Goal: Task Accomplishment & Management: Use online tool/utility

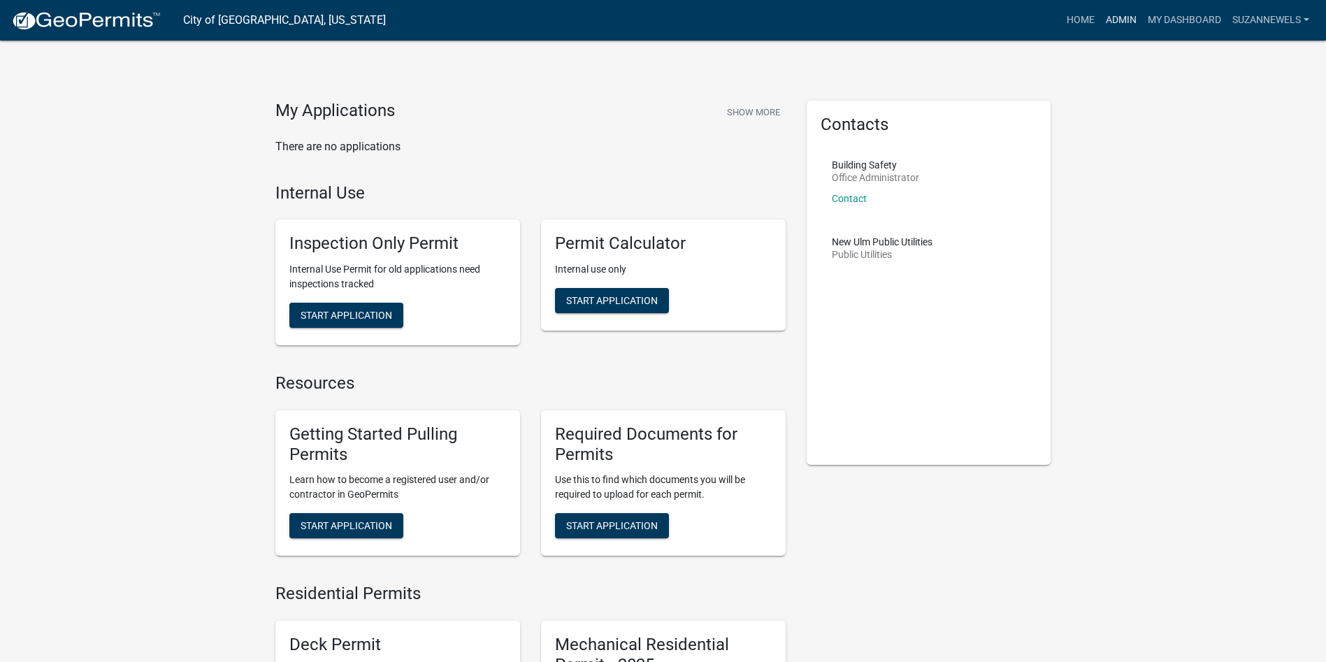
click at [1111, 13] on link "Admin" at bounding box center [1121, 20] width 42 height 27
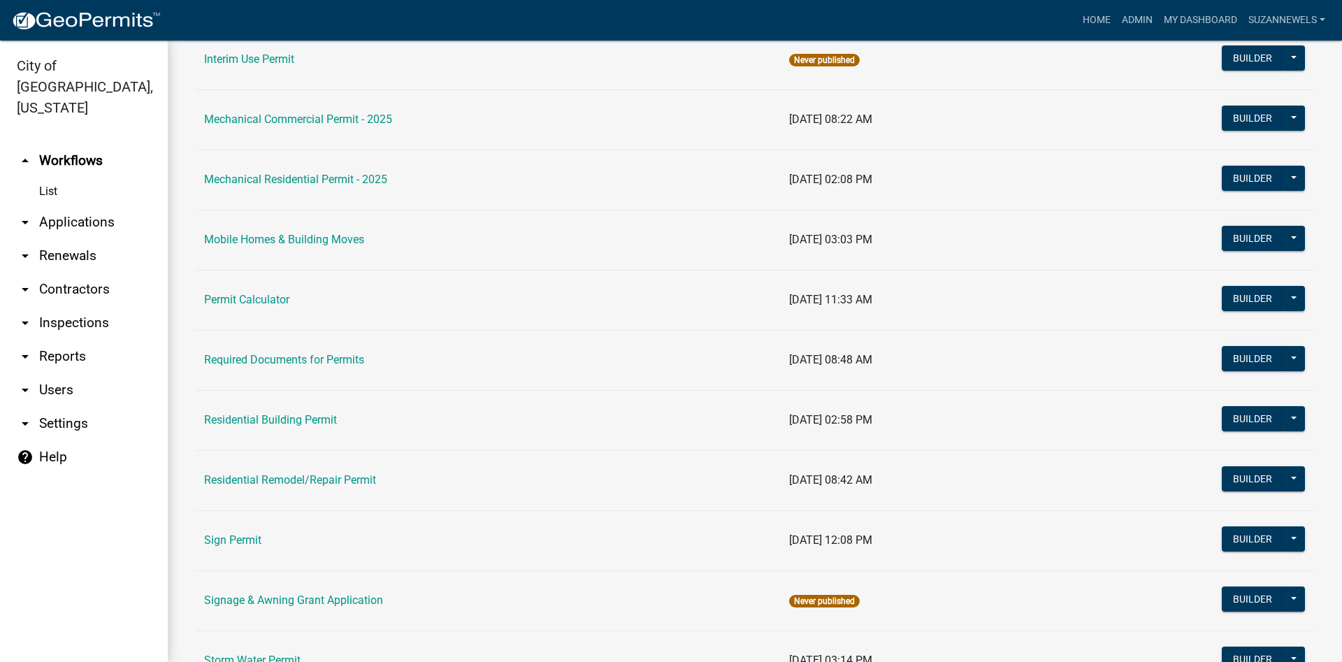
scroll to position [763, 0]
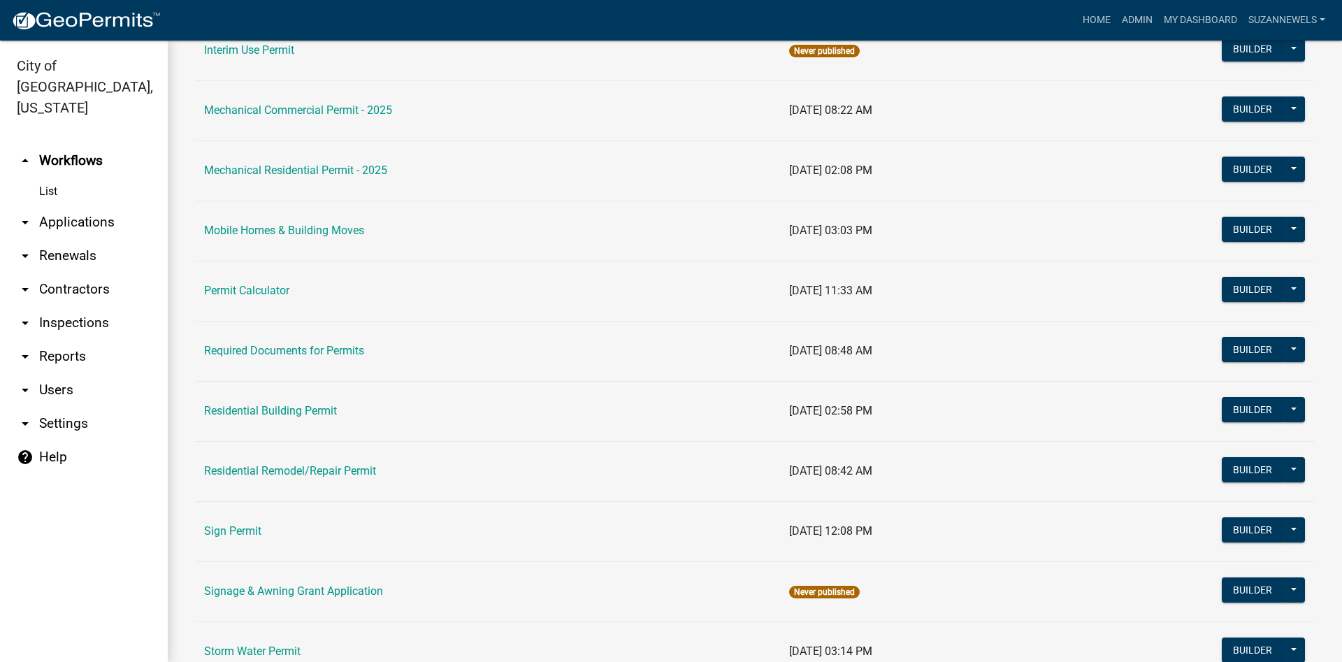
click at [220, 298] on td "Permit Calculator" at bounding box center [488, 291] width 585 height 60
click at [225, 289] on link "Permit Calculator" at bounding box center [246, 290] width 85 height 13
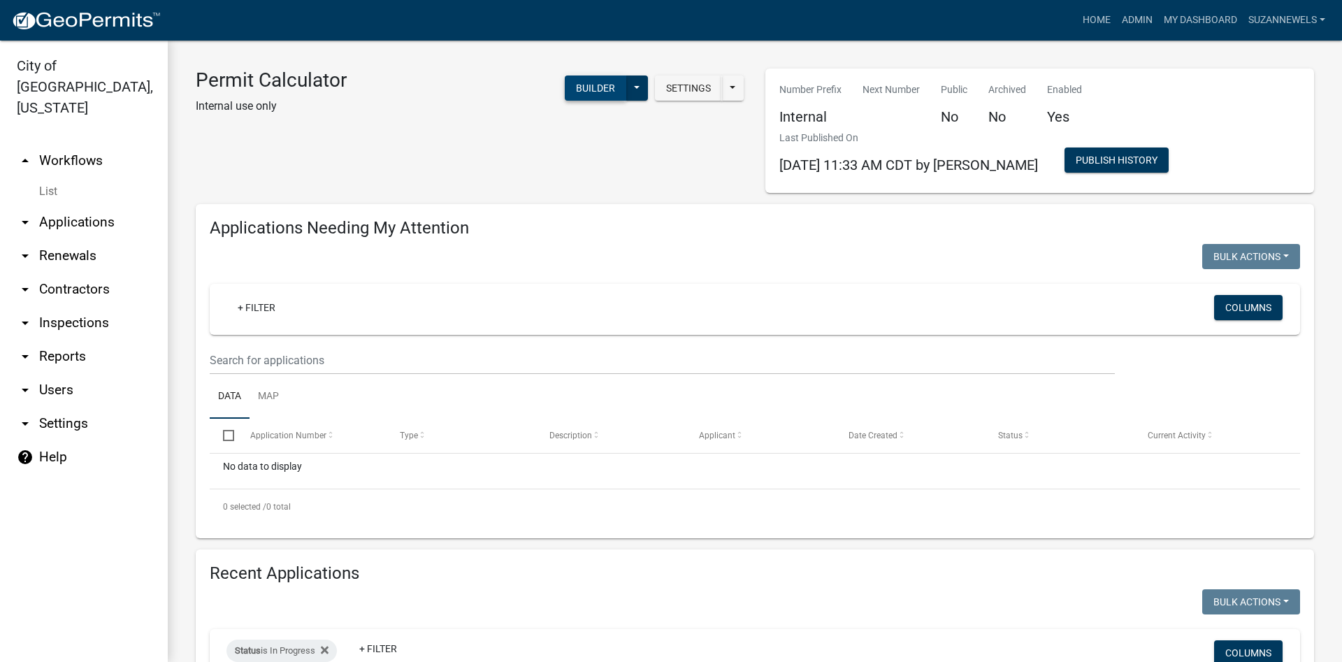
click at [594, 89] on button "Builder" at bounding box center [596, 87] width 62 height 25
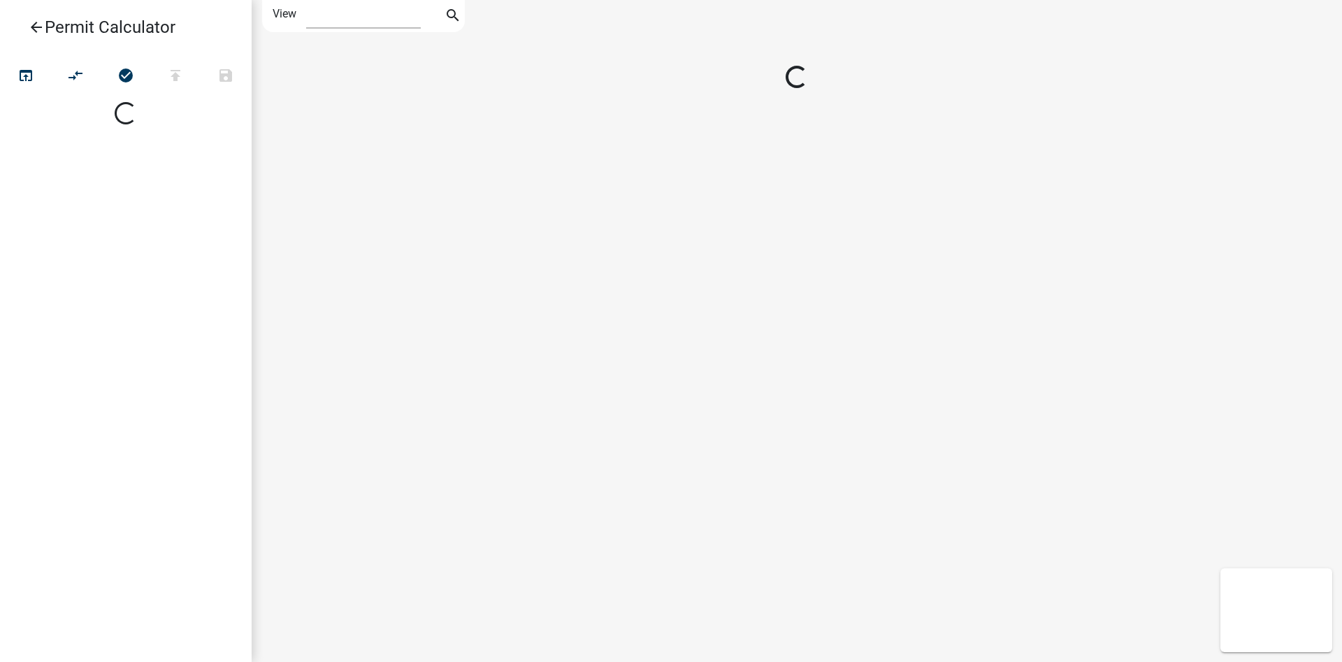
select select "1"
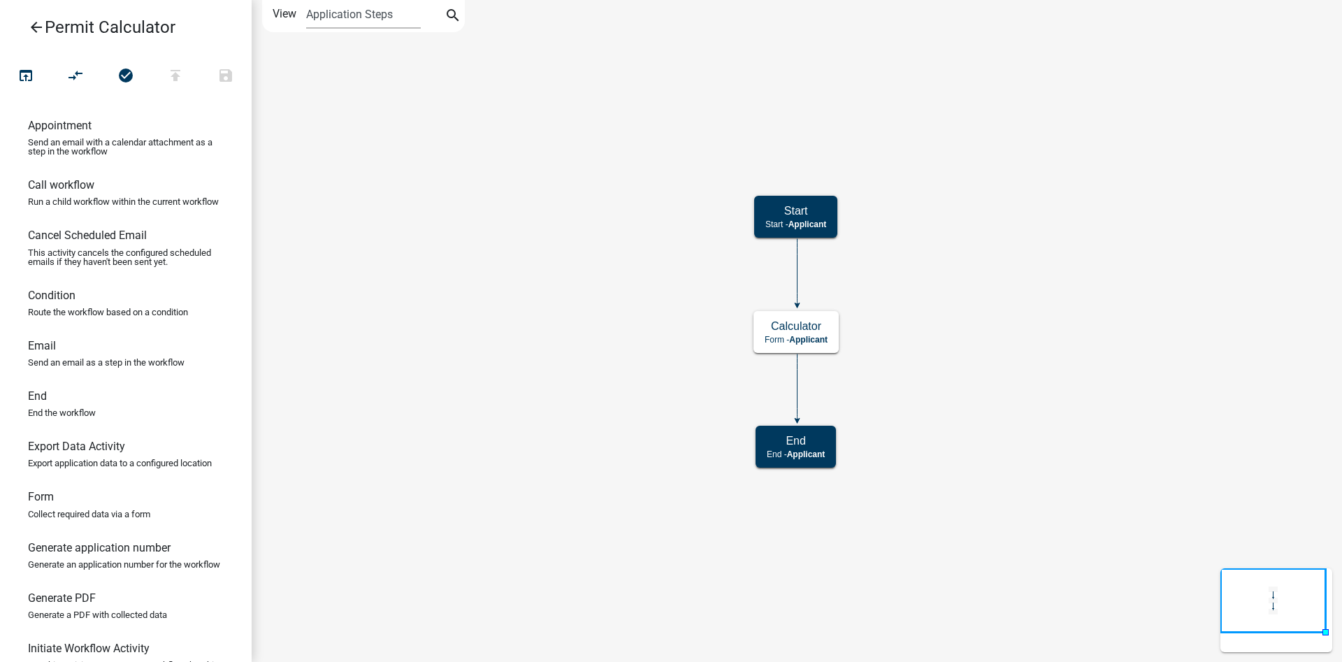
click at [814, 307] on icon "Start Start - Applicant Calculator Form - Applicant End End - Applicant" at bounding box center [796, 331] width 1089 height 661
click at [827, 335] on span "Applicant" at bounding box center [808, 340] width 38 height 10
click at [826, 335] on span "Applicant" at bounding box center [808, 340] width 38 height 10
click at [769, 335] on p "Form - Applicant" at bounding box center [796, 340] width 63 height 10
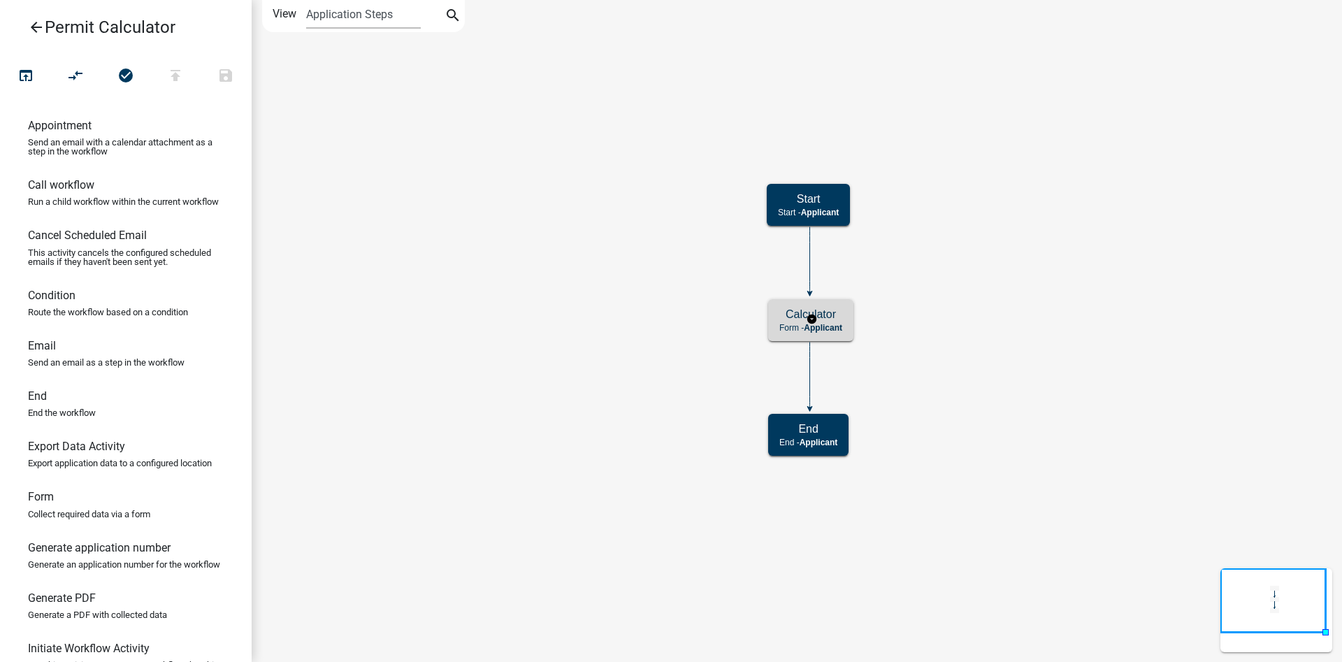
click at [839, 333] on div "Calculator Form - Applicant" at bounding box center [810, 320] width 85 height 42
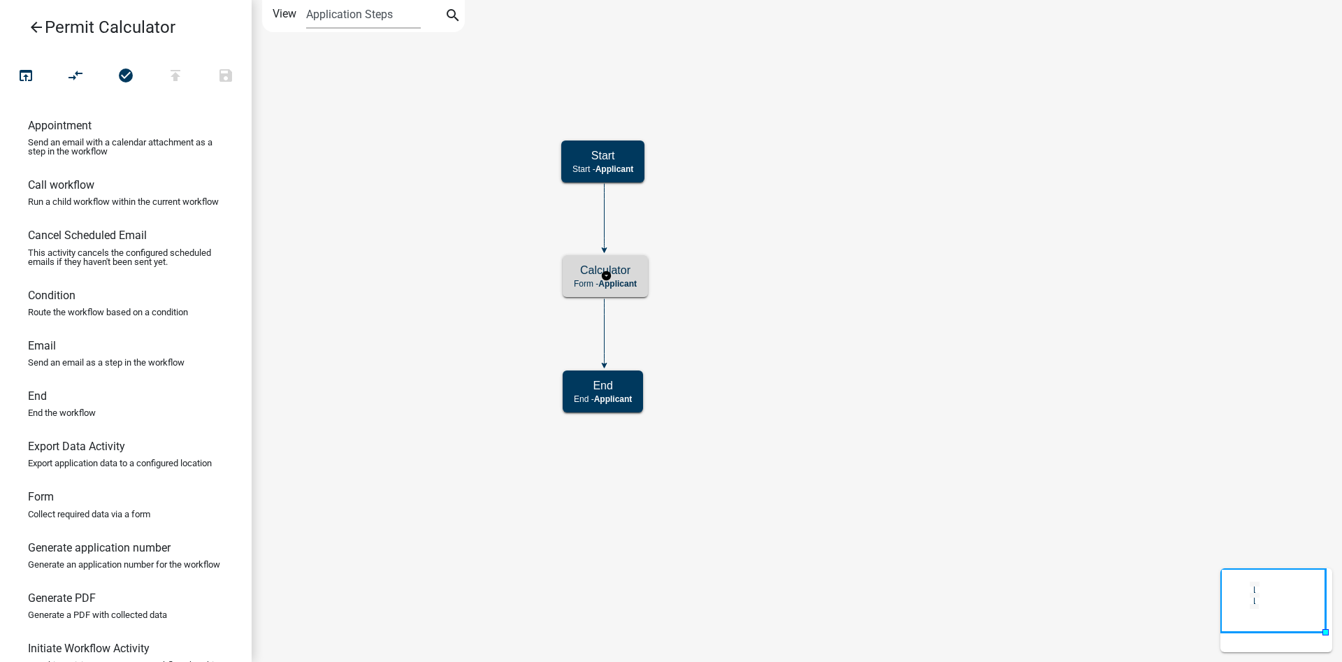
click at [630, 282] on span "Applicant" at bounding box center [617, 284] width 38 height 10
click at [631, 282] on span "Applicant" at bounding box center [617, 284] width 38 height 10
click at [24, 67] on icon "open_in_browser" at bounding box center [25, 77] width 17 height 20
click at [33, 27] on icon "arrow_back" at bounding box center [36, 29] width 17 height 20
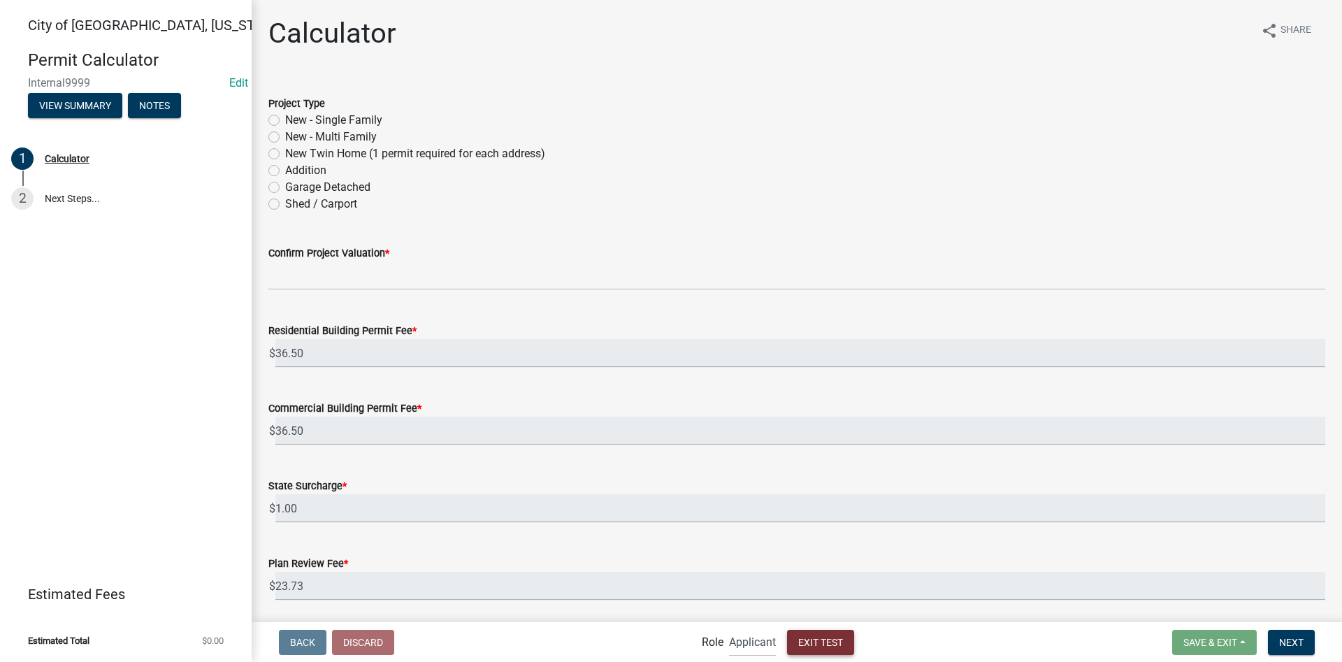
click at [798, 642] on span "Exit Test" at bounding box center [820, 641] width 45 height 11
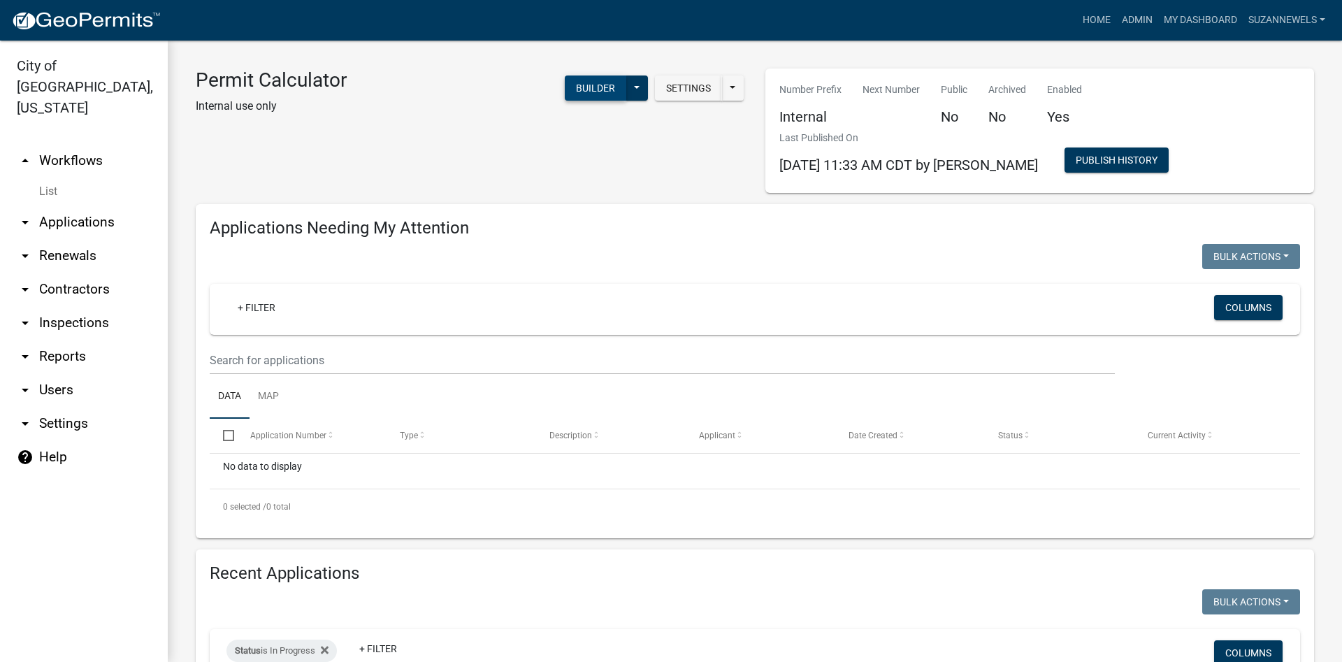
click at [598, 82] on button "Builder" at bounding box center [596, 87] width 62 height 25
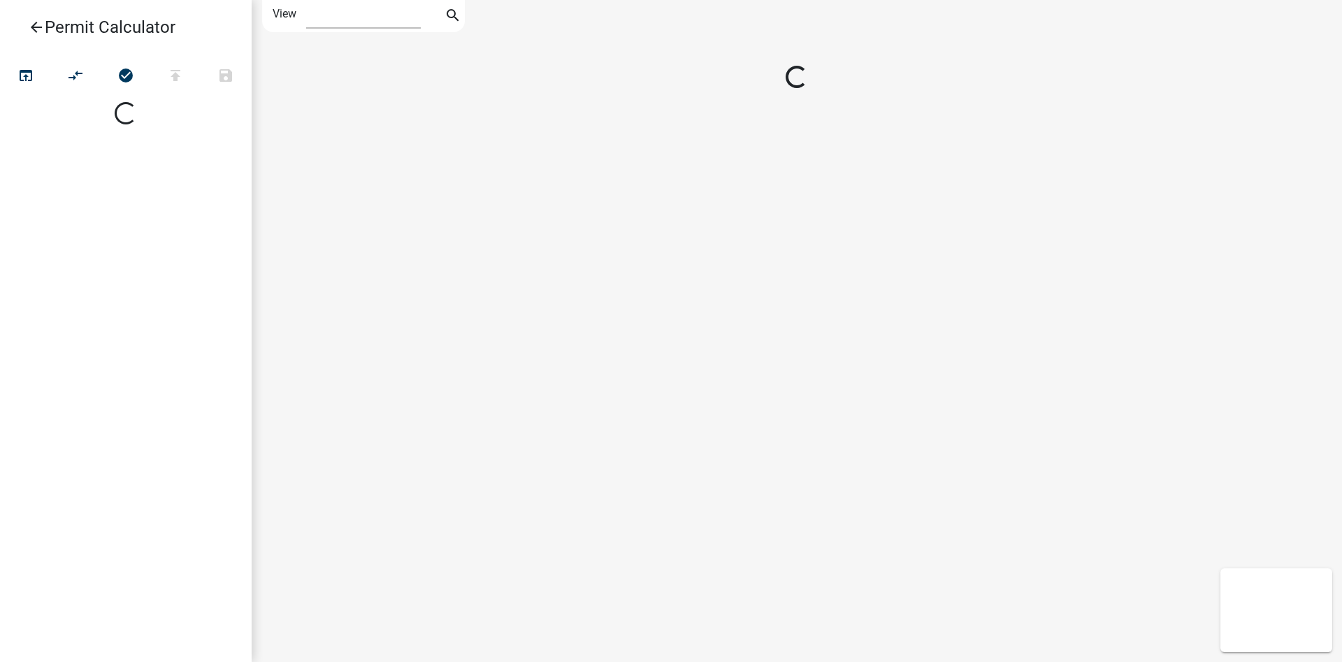
select select "1"
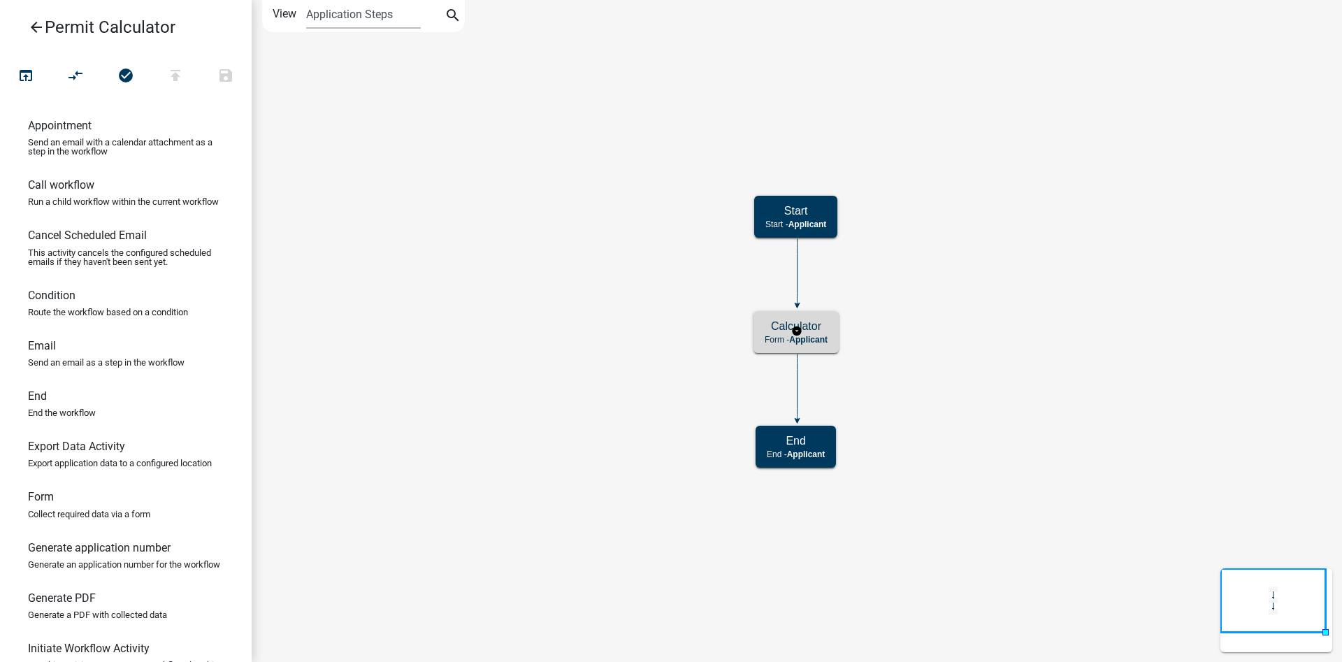
click at [811, 337] on span "Applicant" at bounding box center [808, 340] width 38 height 10
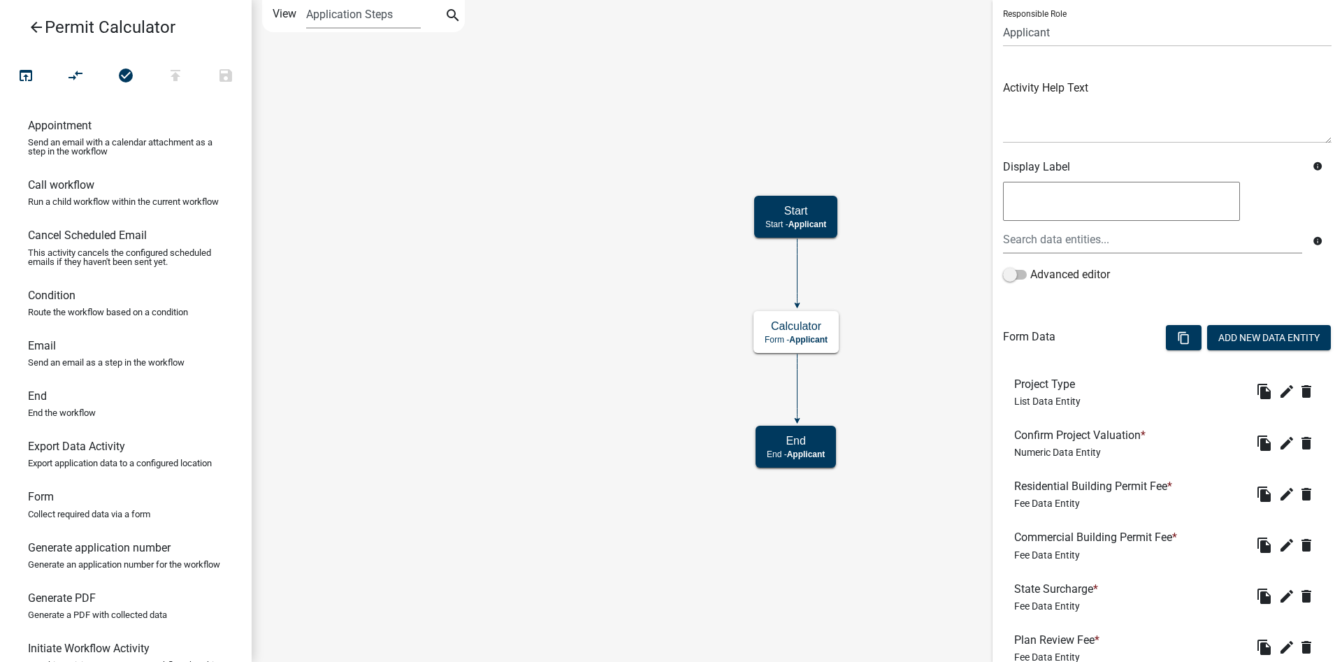
scroll to position [315, 0]
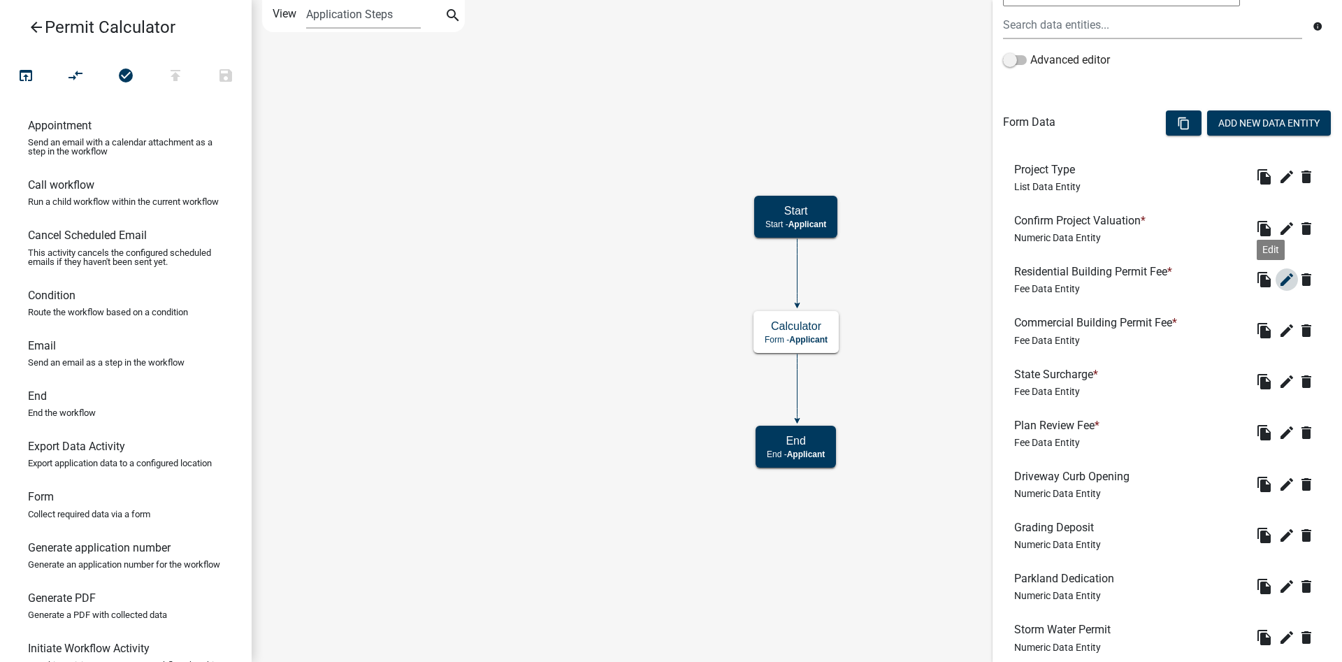
click at [1279, 283] on icon "edit" at bounding box center [1287, 279] width 17 height 17
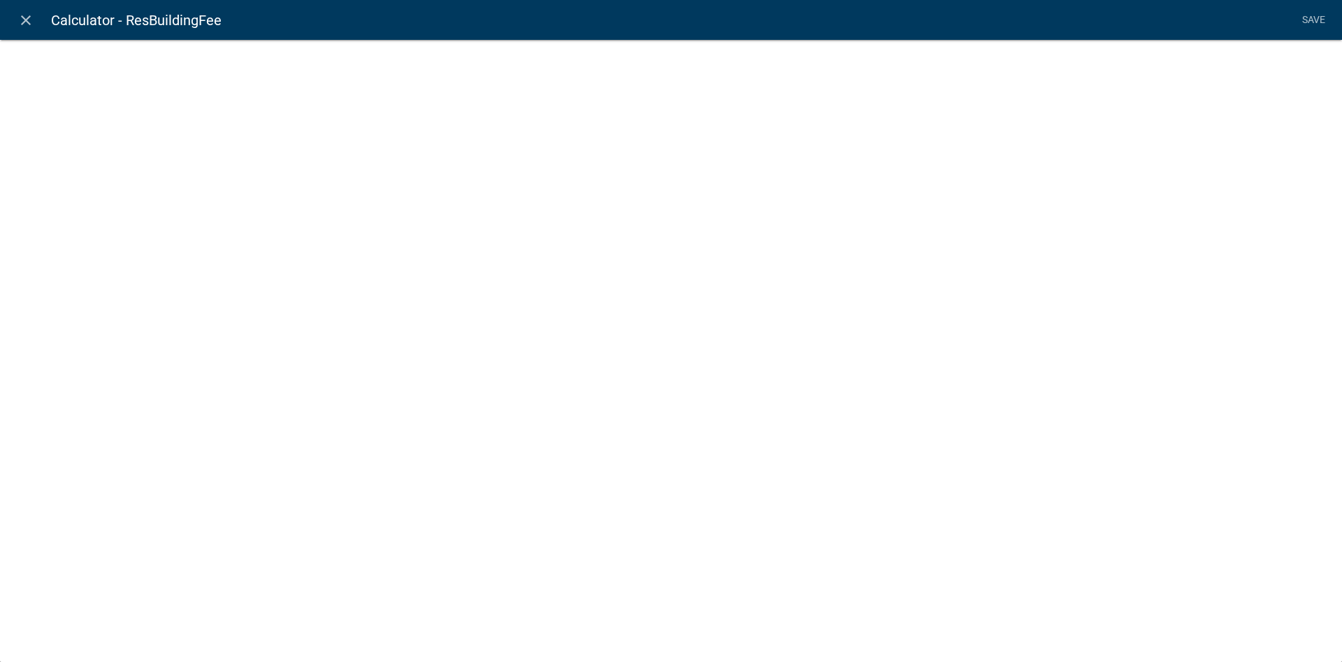
select select "fee"
select select "7f9e8bfa-8f5c-4a85-99c6-91dcb96564b2"
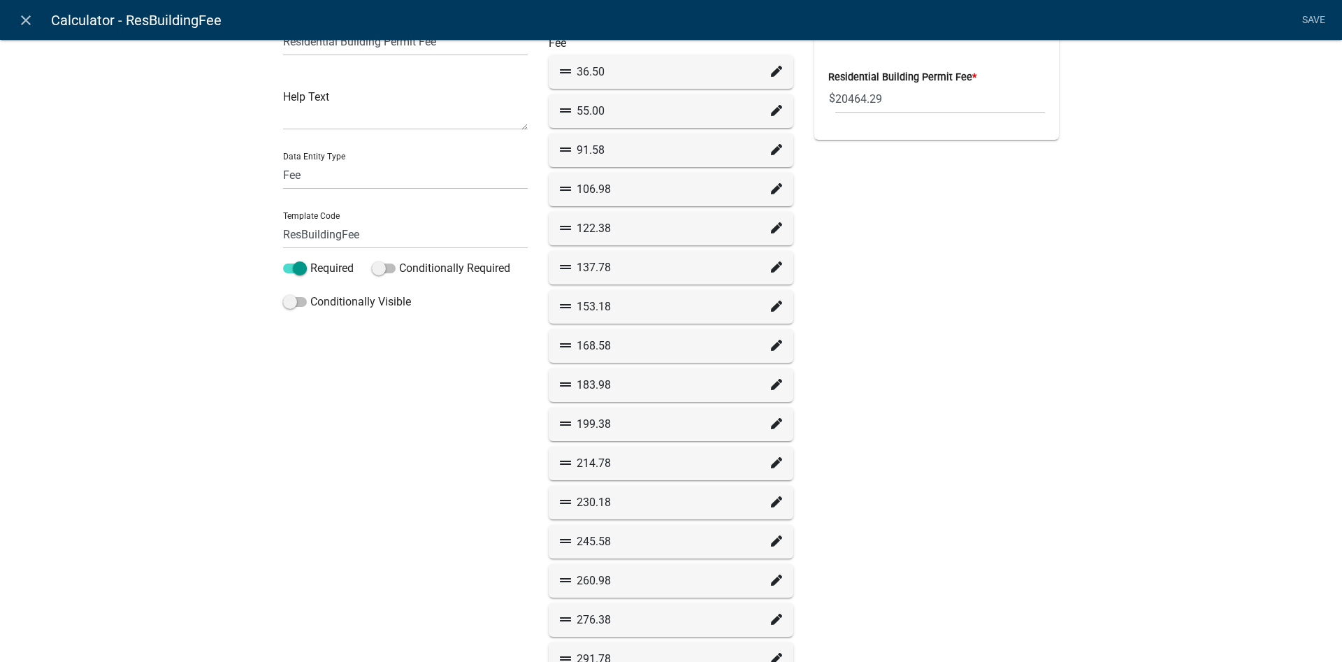
scroll to position [0, 0]
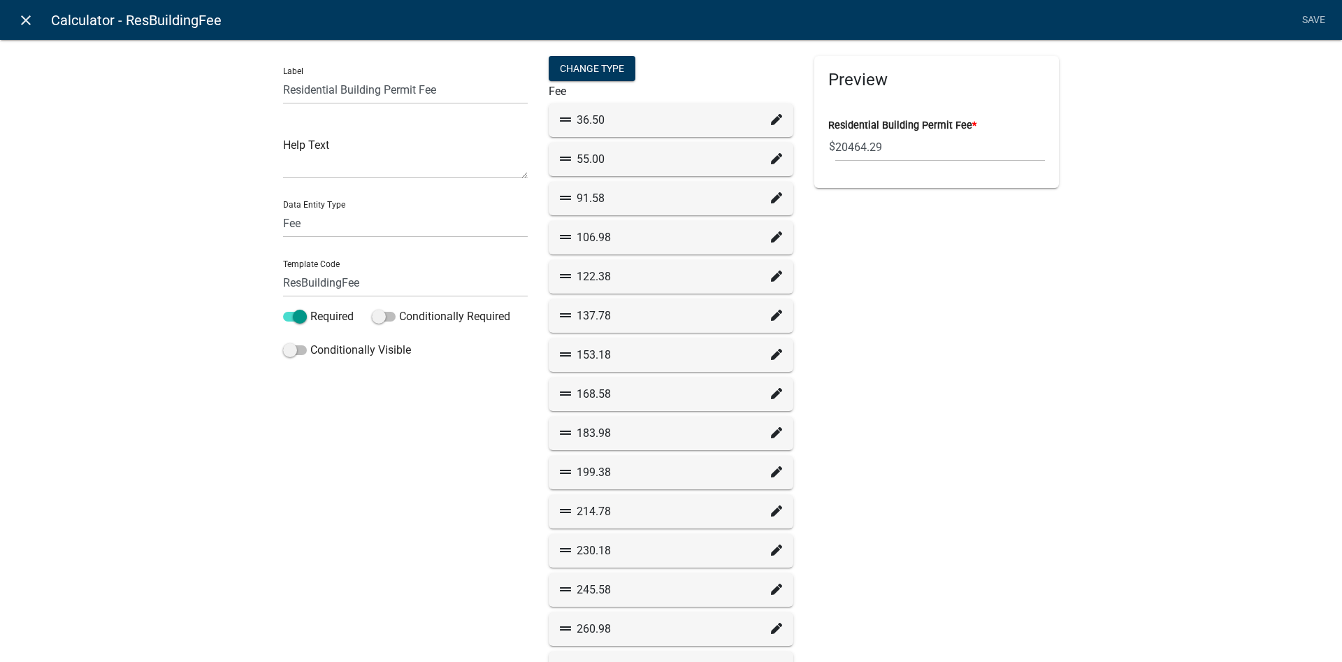
click at [34, 22] on icon "close" at bounding box center [25, 20] width 17 height 17
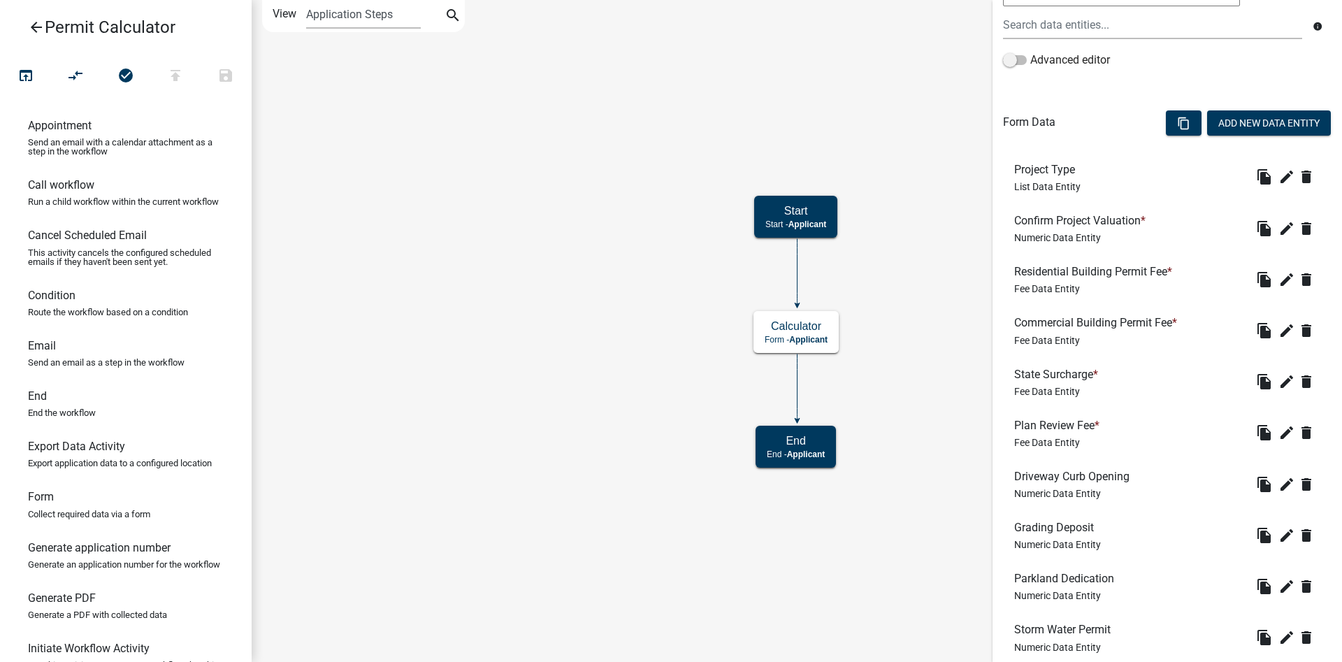
click at [48, 29] on link "arrow_back Permit Calculator" at bounding box center [120, 27] width 218 height 32
click at [33, 23] on icon "arrow_back" at bounding box center [36, 29] width 17 height 20
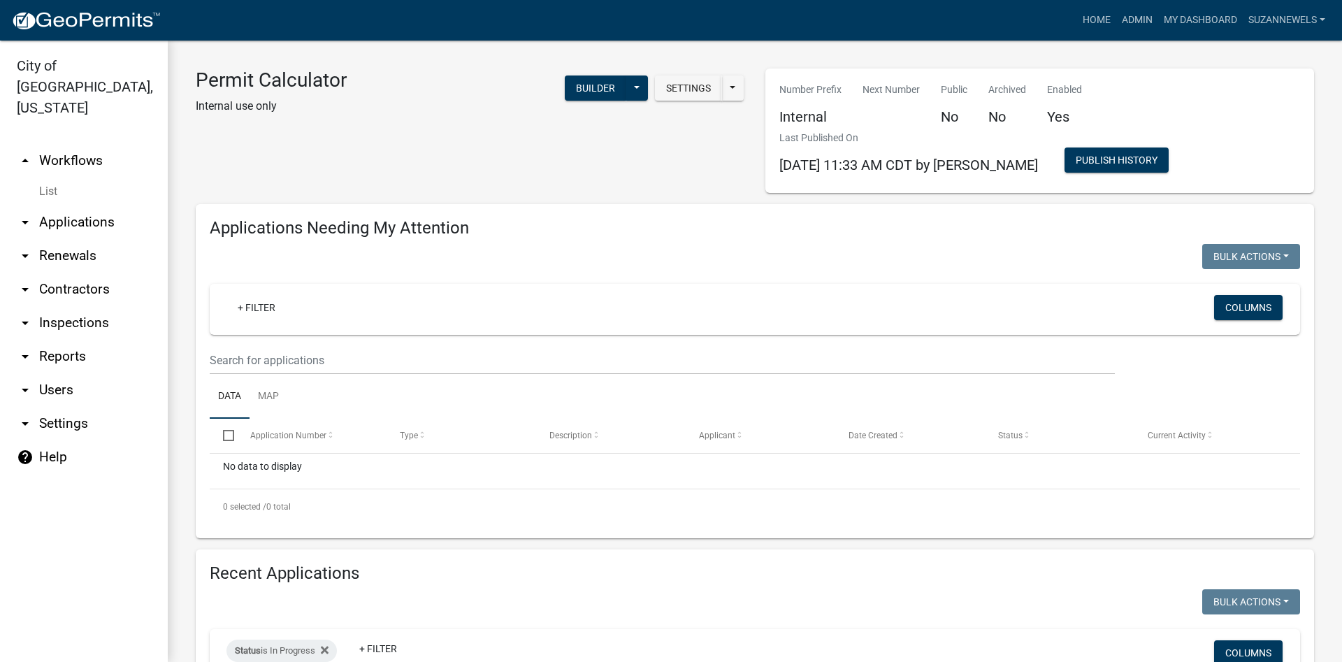
click at [50, 144] on link "arrow_drop_up Workflows" at bounding box center [84, 161] width 168 height 34
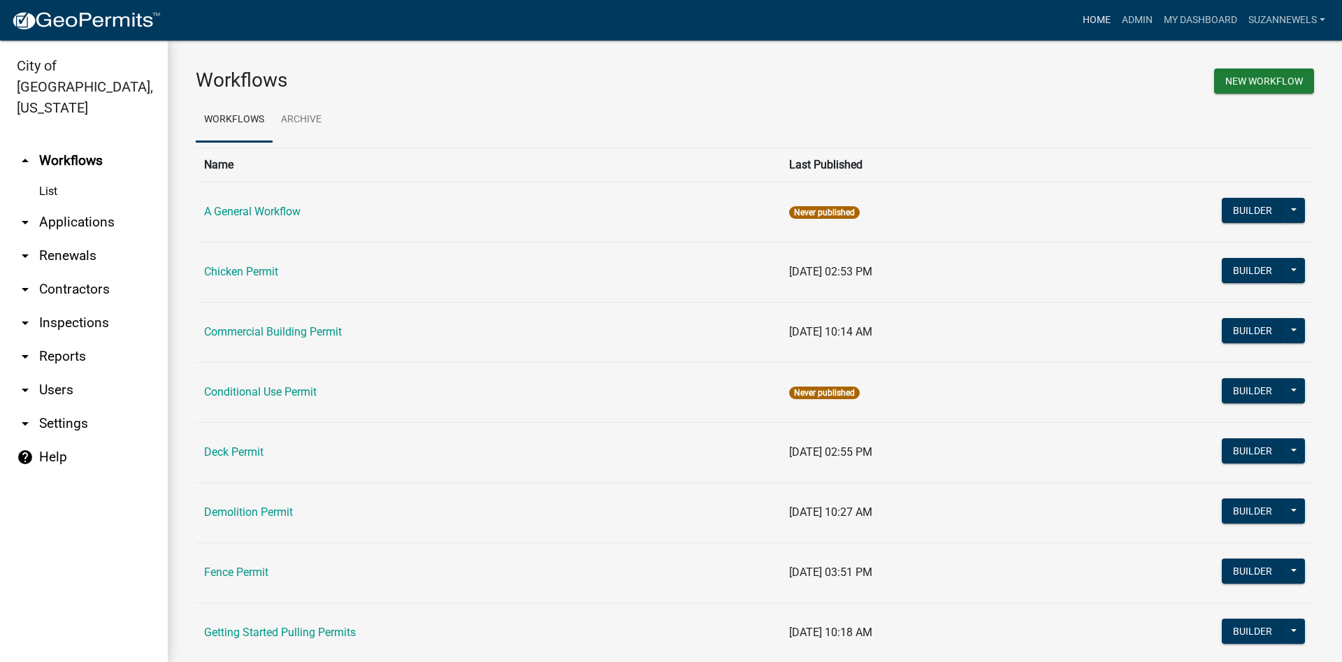
click at [1091, 17] on link "Home" at bounding box center [1096, 20] width 39 height 27
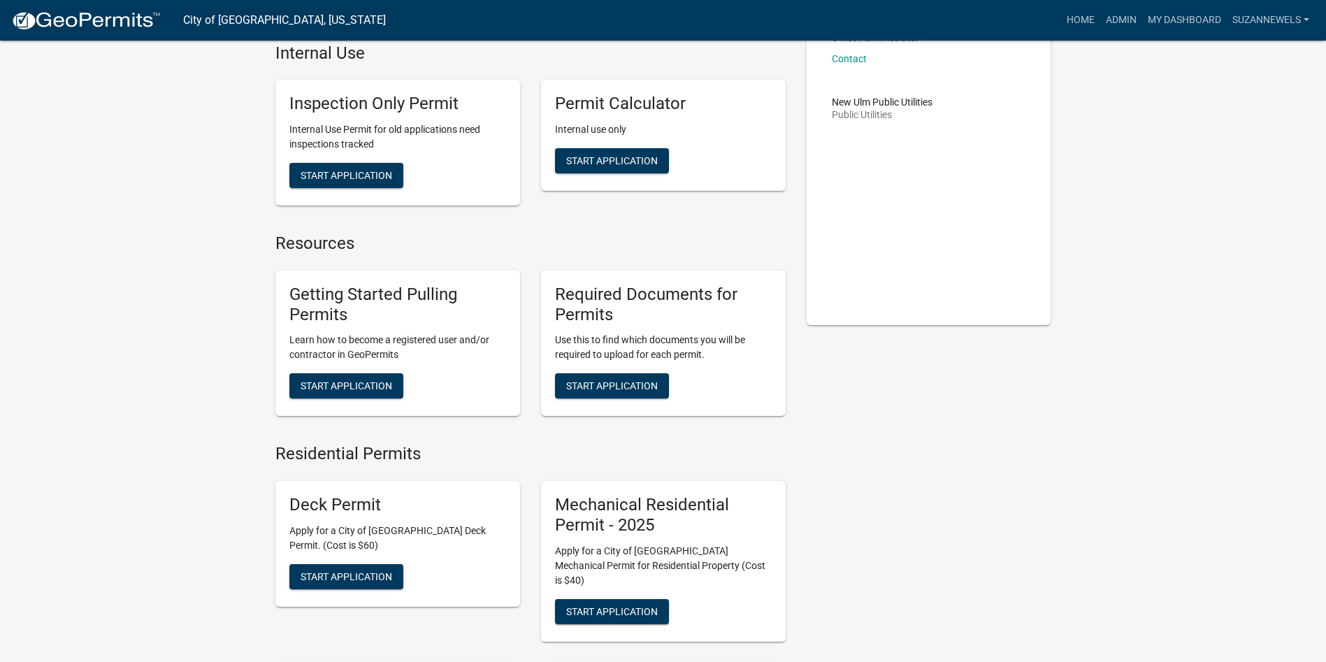
scroll to position [210, 0]
